Goal: Information Seeking & Learning: Learn about a topic

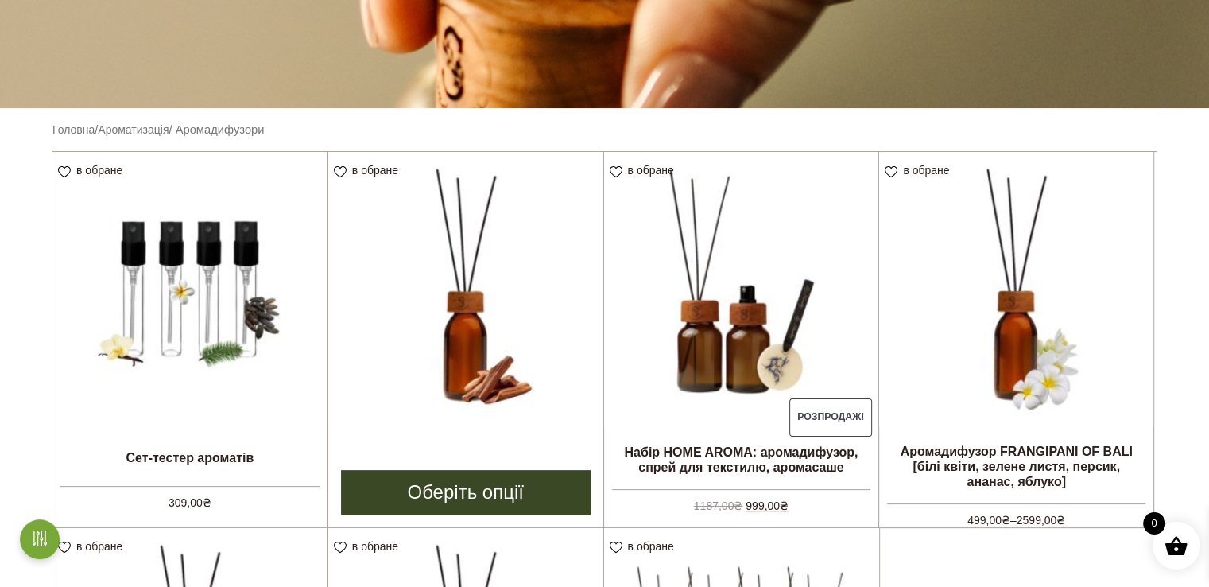
scroll to position [397, 0]
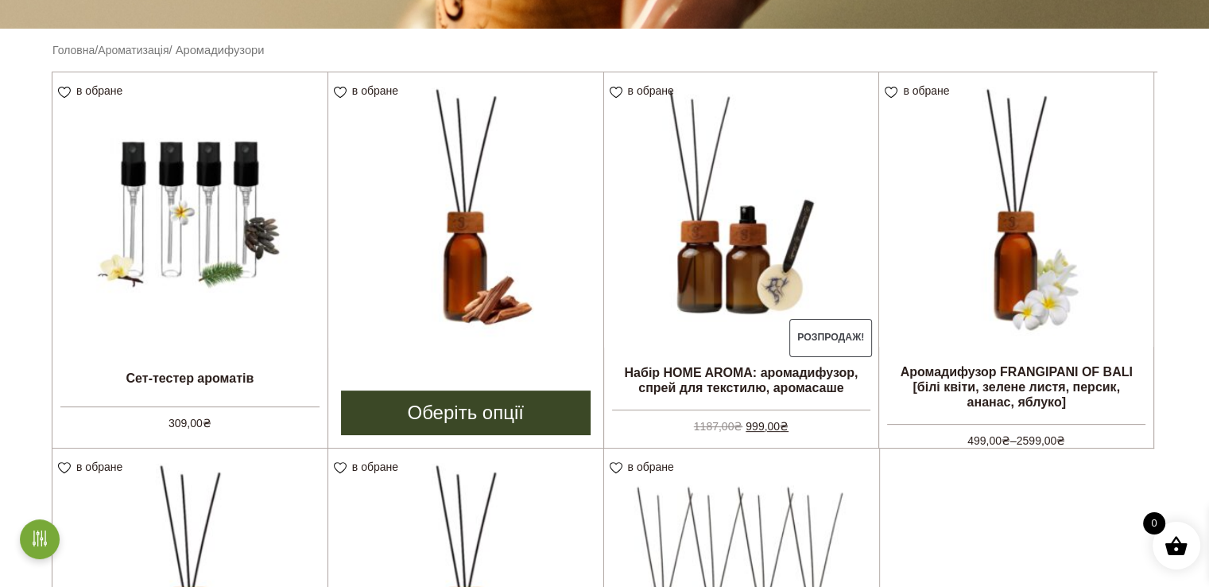
click at [483, 413] on link "Оберіть опції" at bounding box center [466, 412] width 250 height 45
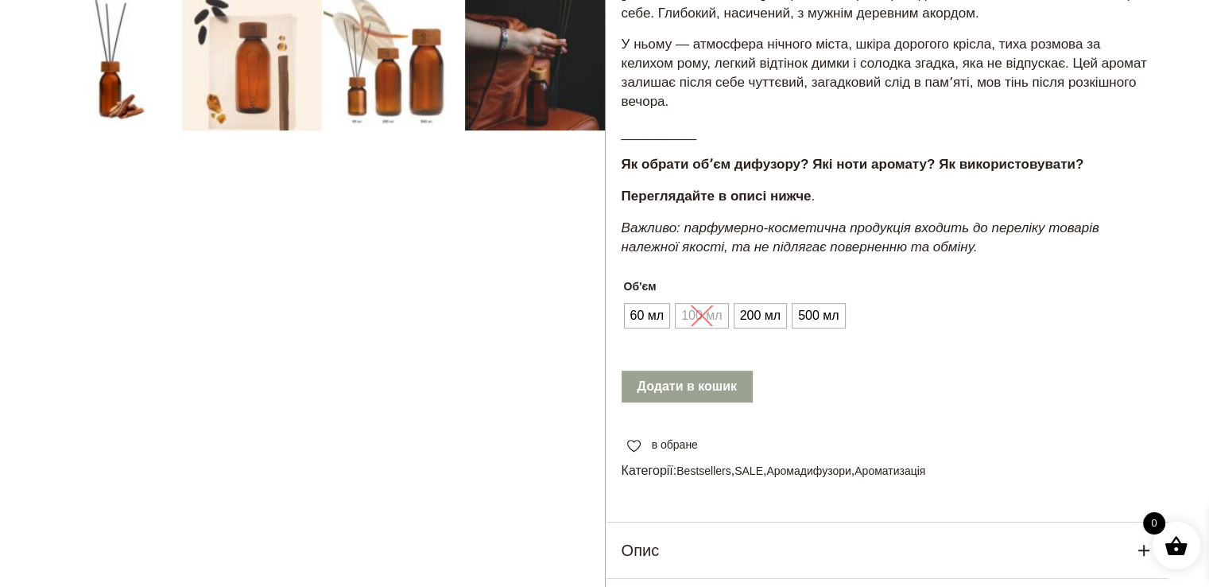
scroll to position [636, 0]
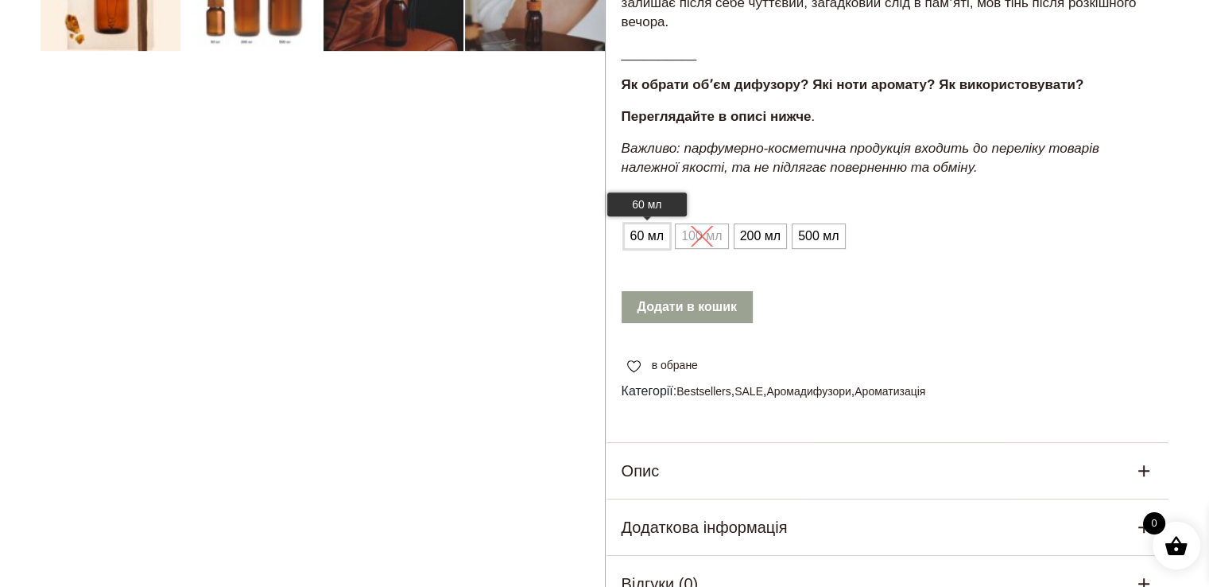
click at [639, 235] on span "60 мл" at bounding box center [647, 235] width 42 height 25
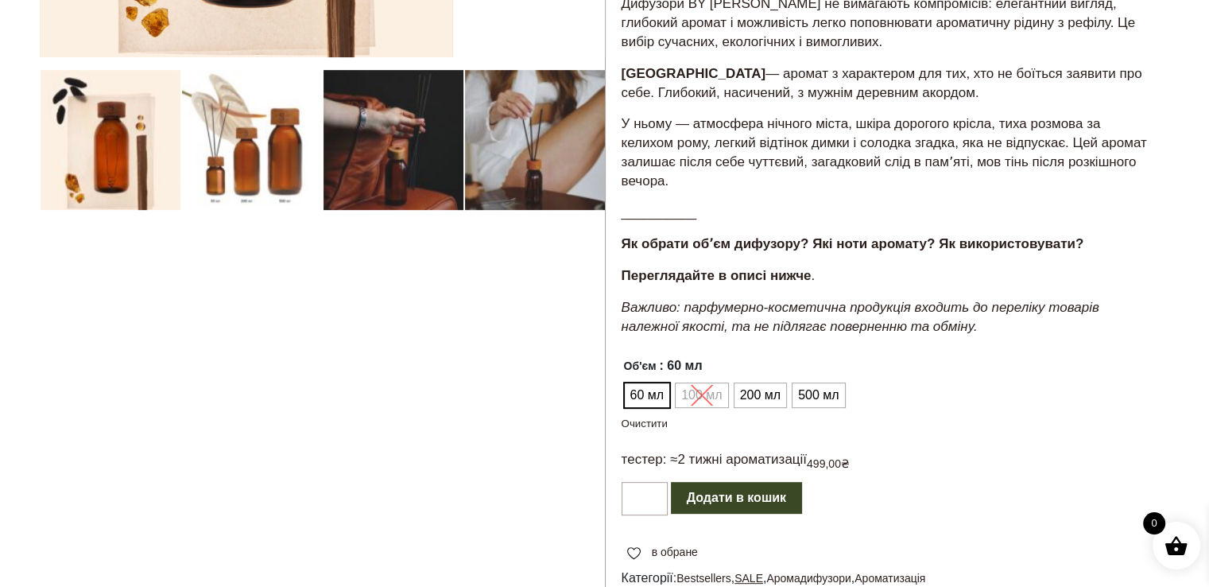
scroll to position [556, 0]
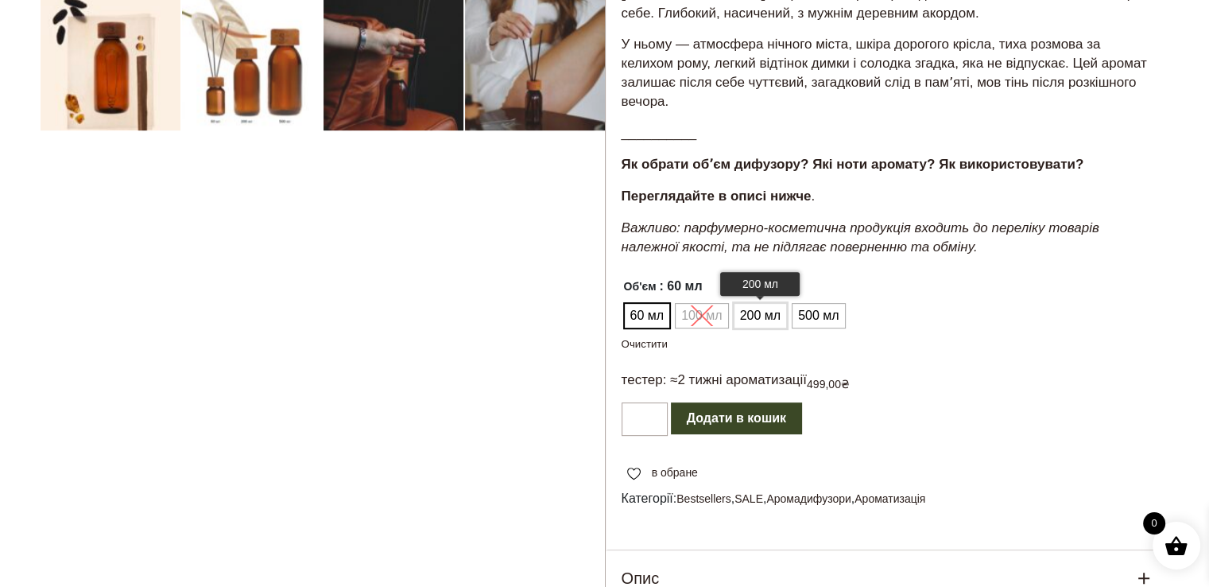
click at [758, 313] on span "200 мл" at bounding box center [760, 315] width 48 height 25
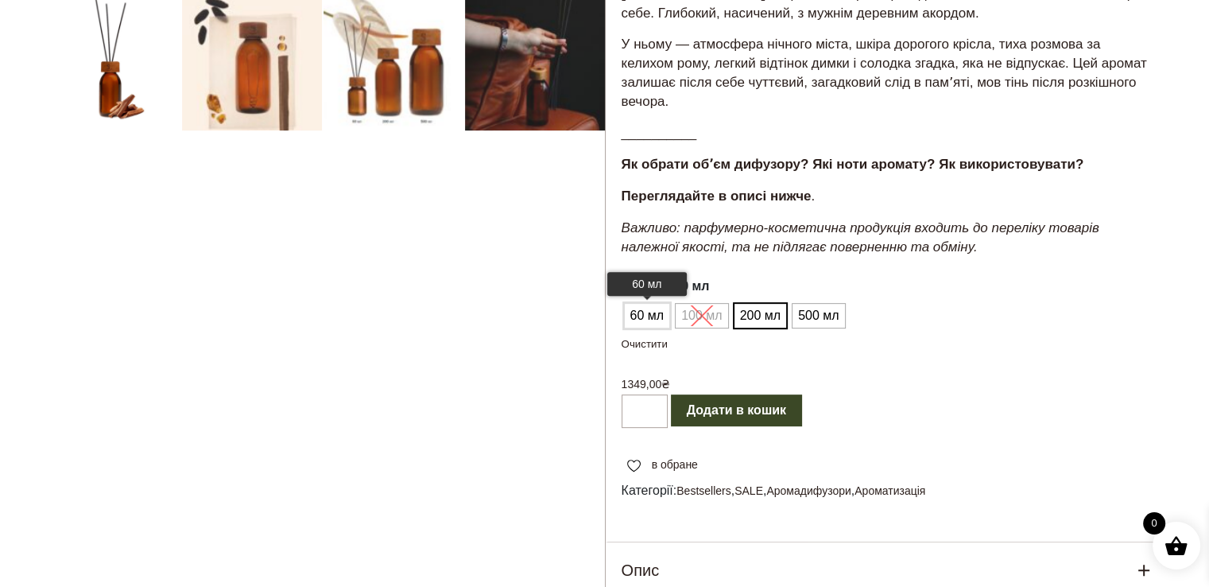
click at [650, 317] on span "60 мл" at bounding box center [647, 315] width 42 height 25
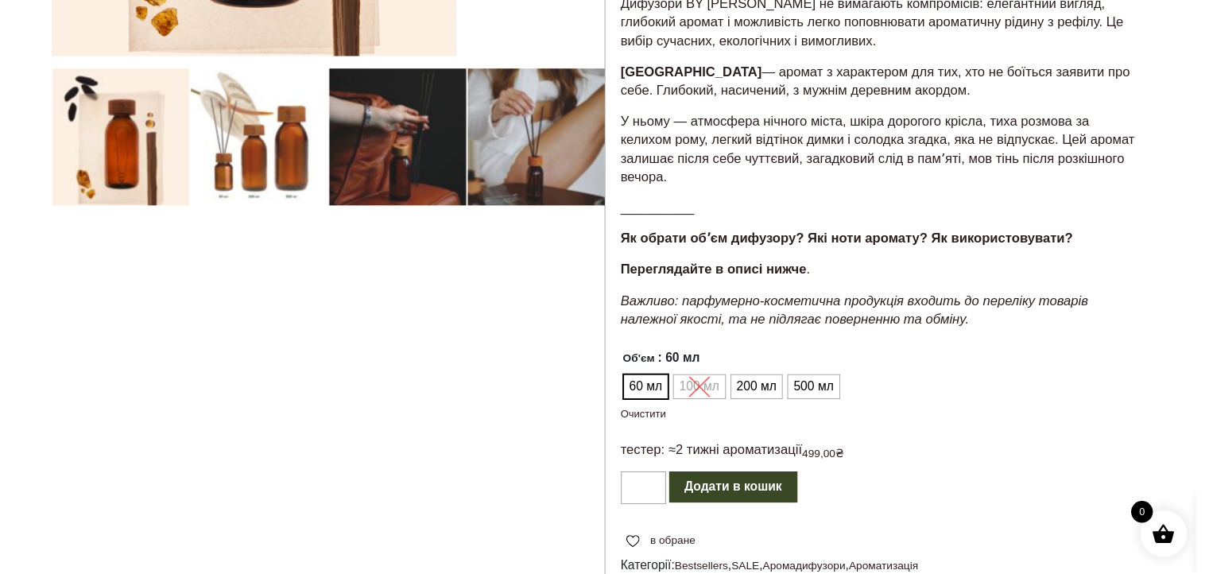
scroll to position [0, 0]
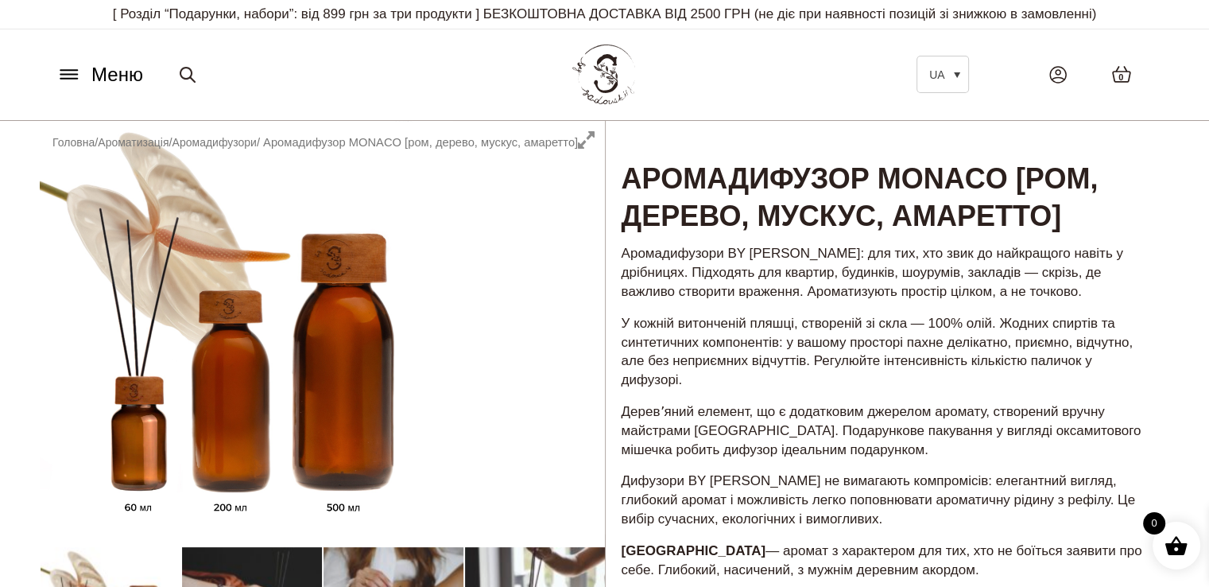
click at [76, 66] on icon at bounding box center [68, 74] width 25 height 17
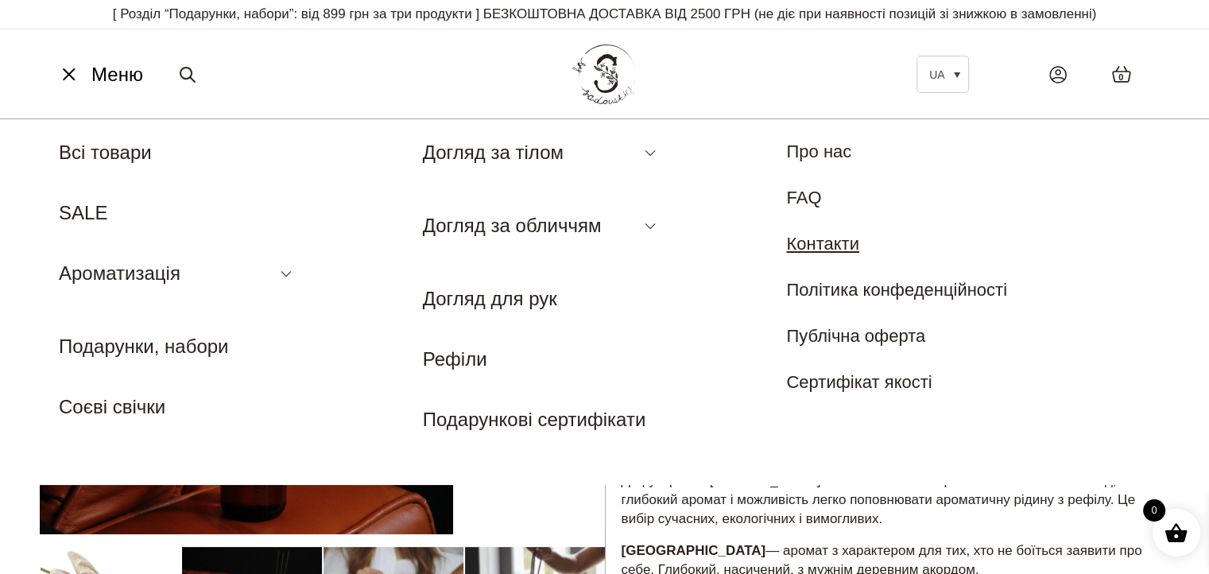
click at [838, 249] on link "Контакти" at bounding box center [822, 244] width 73 height 20
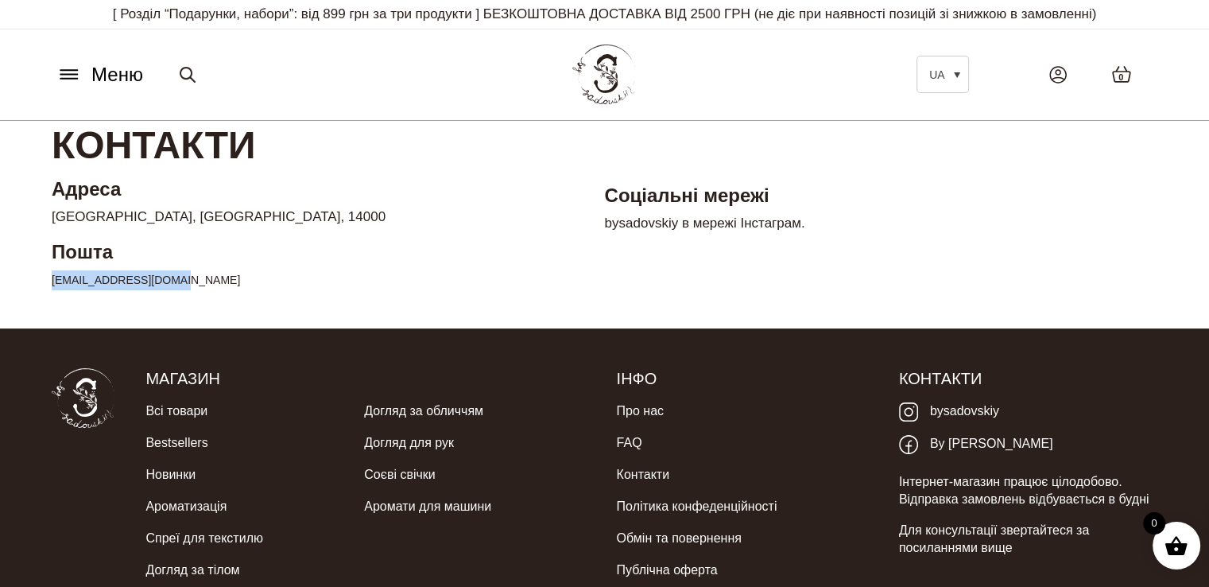
drag, startPoint x: 198, startPoint y: 279, endPoint x: 42, endPoint y: 274, distance: 155.9
click at [42, 274] on div "Адреса Chernihiv, Ukraine, 14000 Пошта bysadovskiy@gmail.com Соціальні мережі b…" at bounding box center [604, 239] width 1129 height 126
copy link "bysadovskiy@gmail.com"
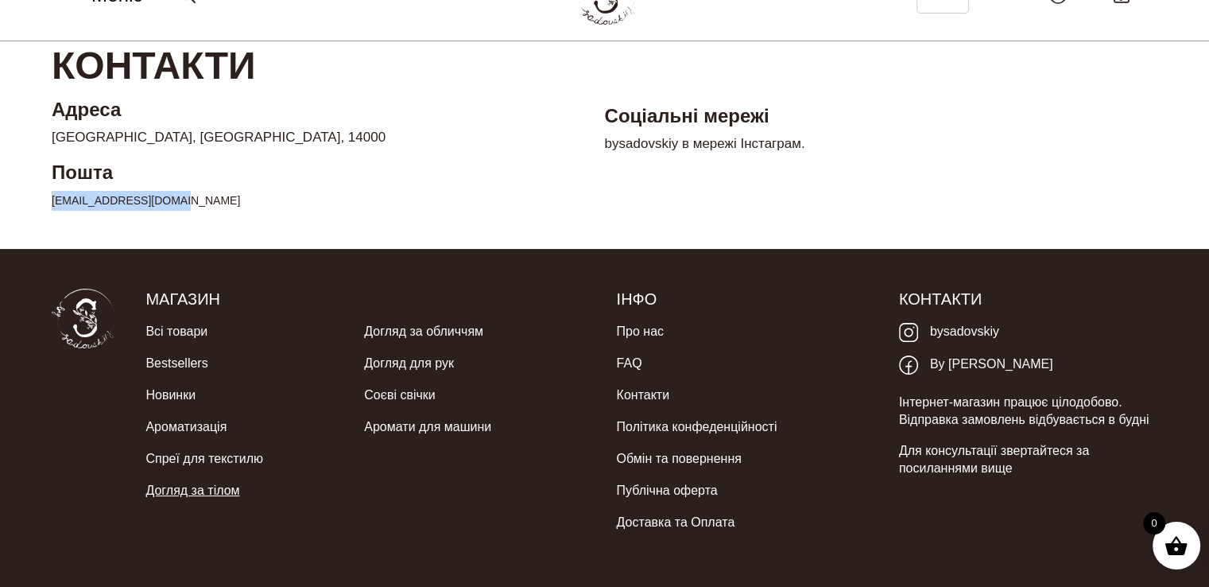
scroll to position [121, 0]
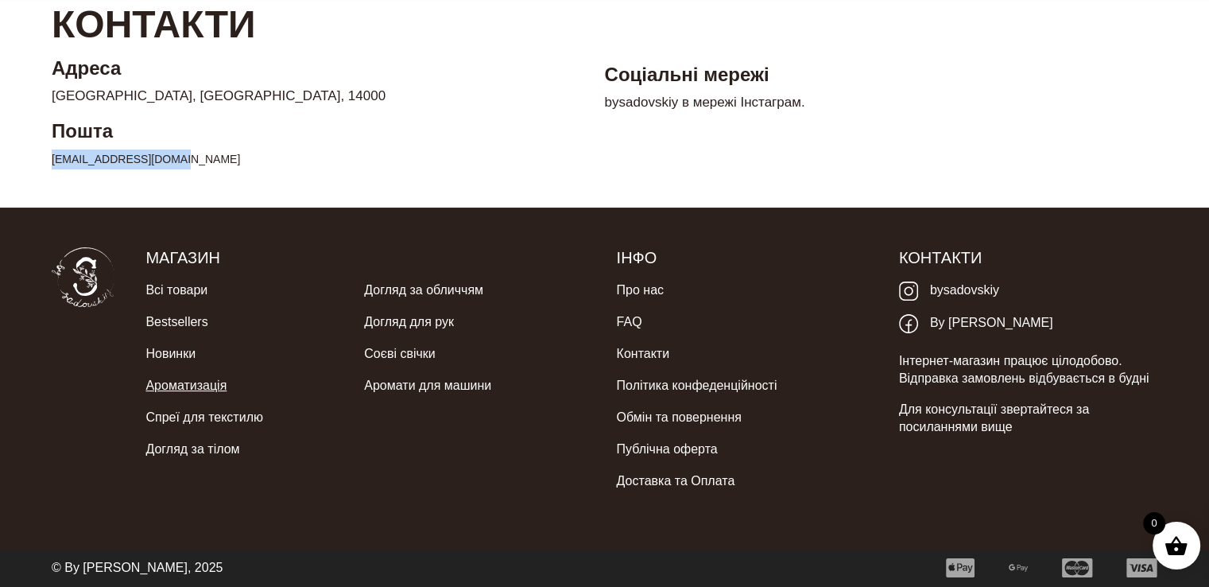
click at [210, 386] on link "Ароматизація" at bounding box center [185, 386] width 81 height 32
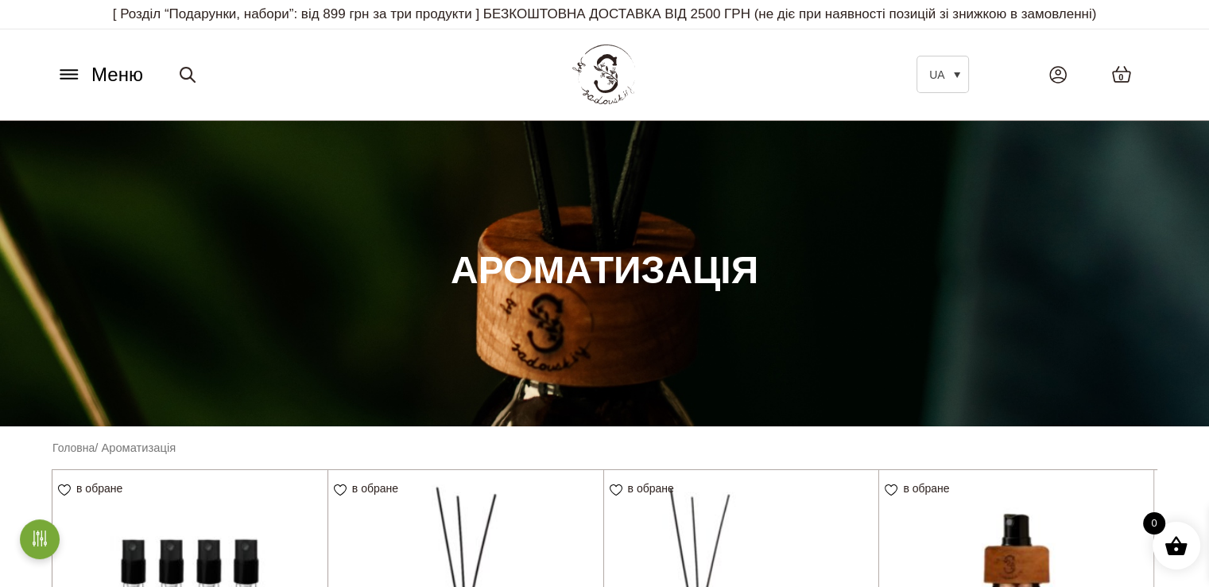
click at [81, 70] on icon at bounding box center [68, 74] width 25 height 17
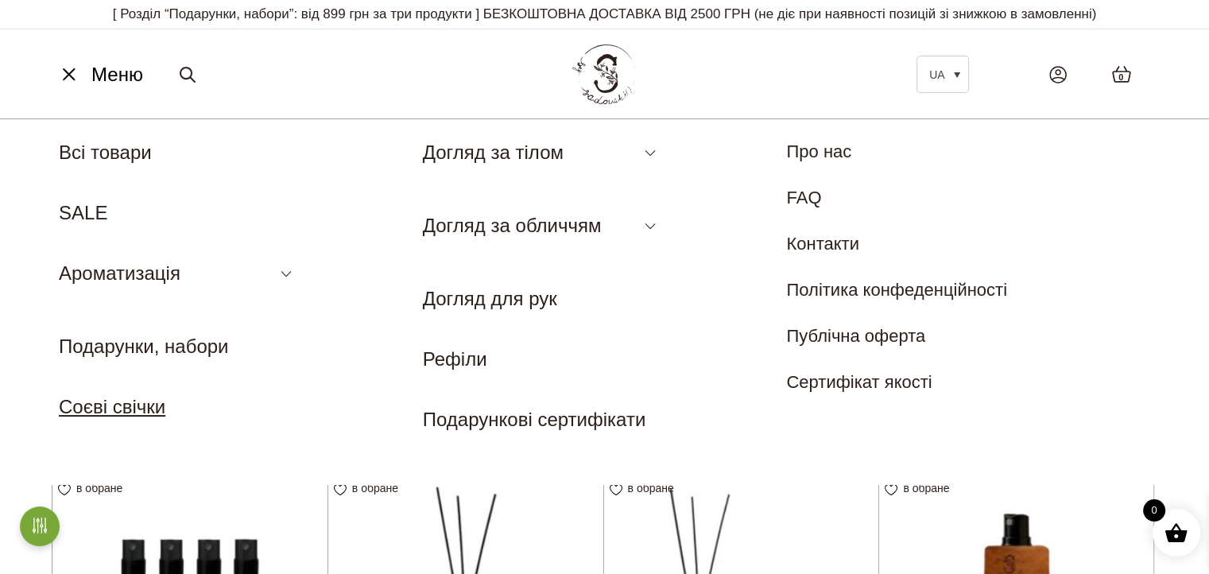
click at [150, 409] on link "Соєві свічки" at bounding box center [112, 406] width 107 height 21
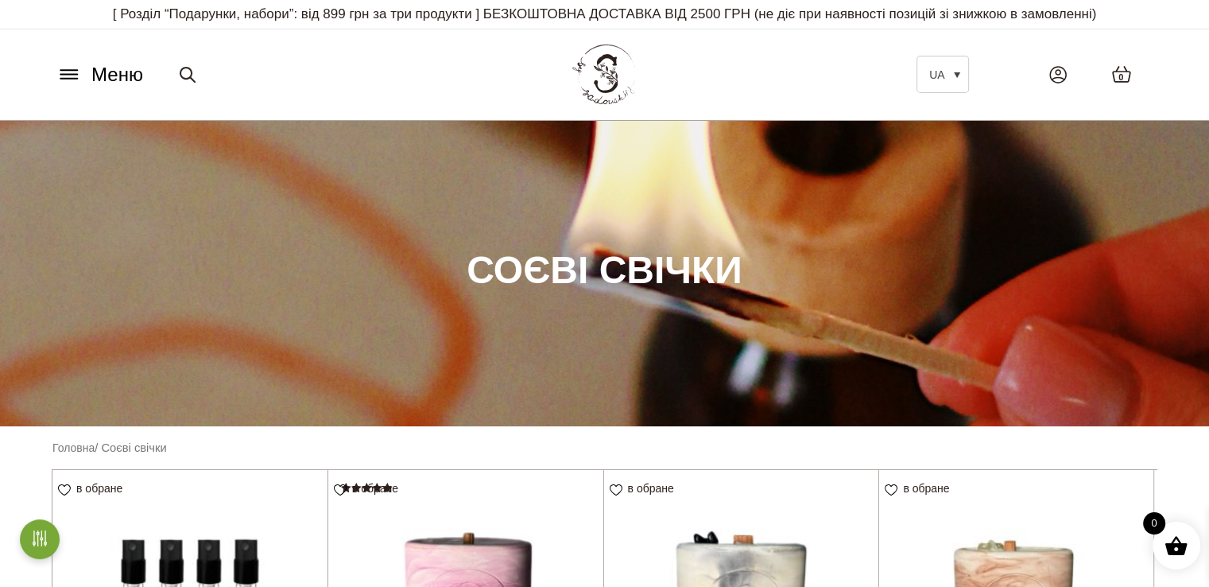
click at [69, 76] on icon at bounding box center [68, 74] width 25 height 17
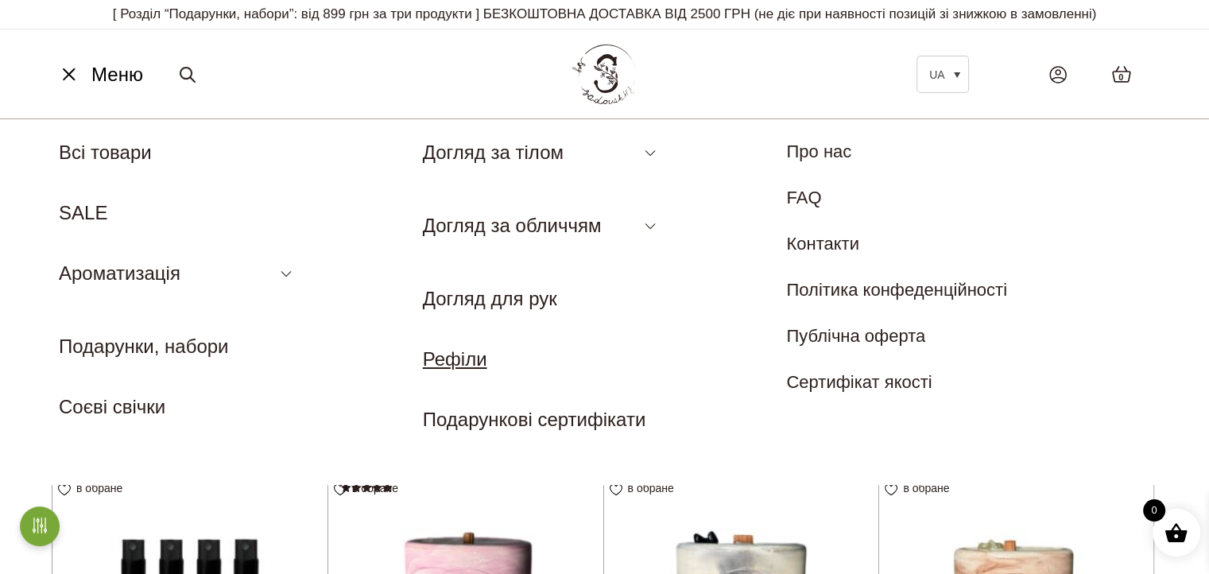
click at [473, 360] on link "Рефіли" at bounding box center [455, 358] width 64 height 21
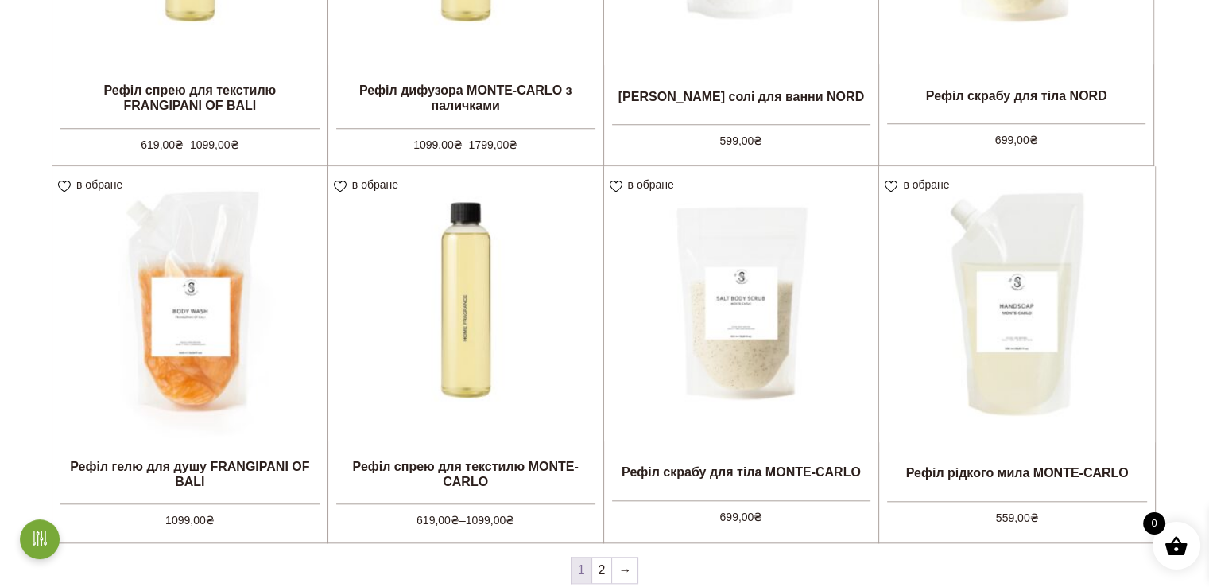
scroll to position [1669, 0]
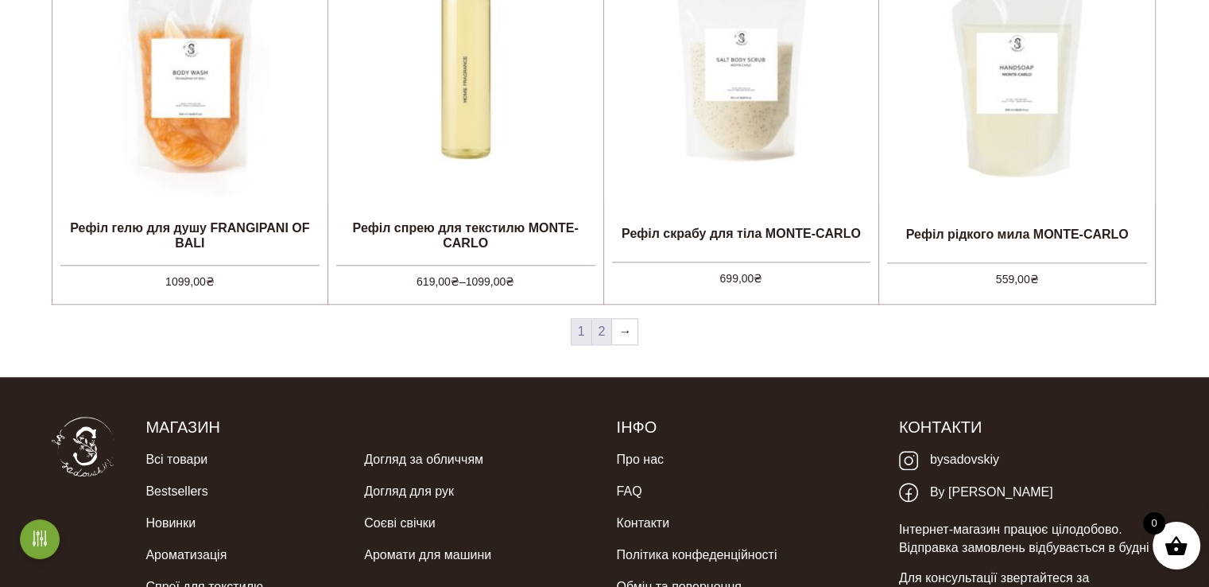
click at [599, 327] on link "2" at bounding box center [602, 331] width 20 height 25
